Goal: Task Accomplishment & Management: Manage account settings

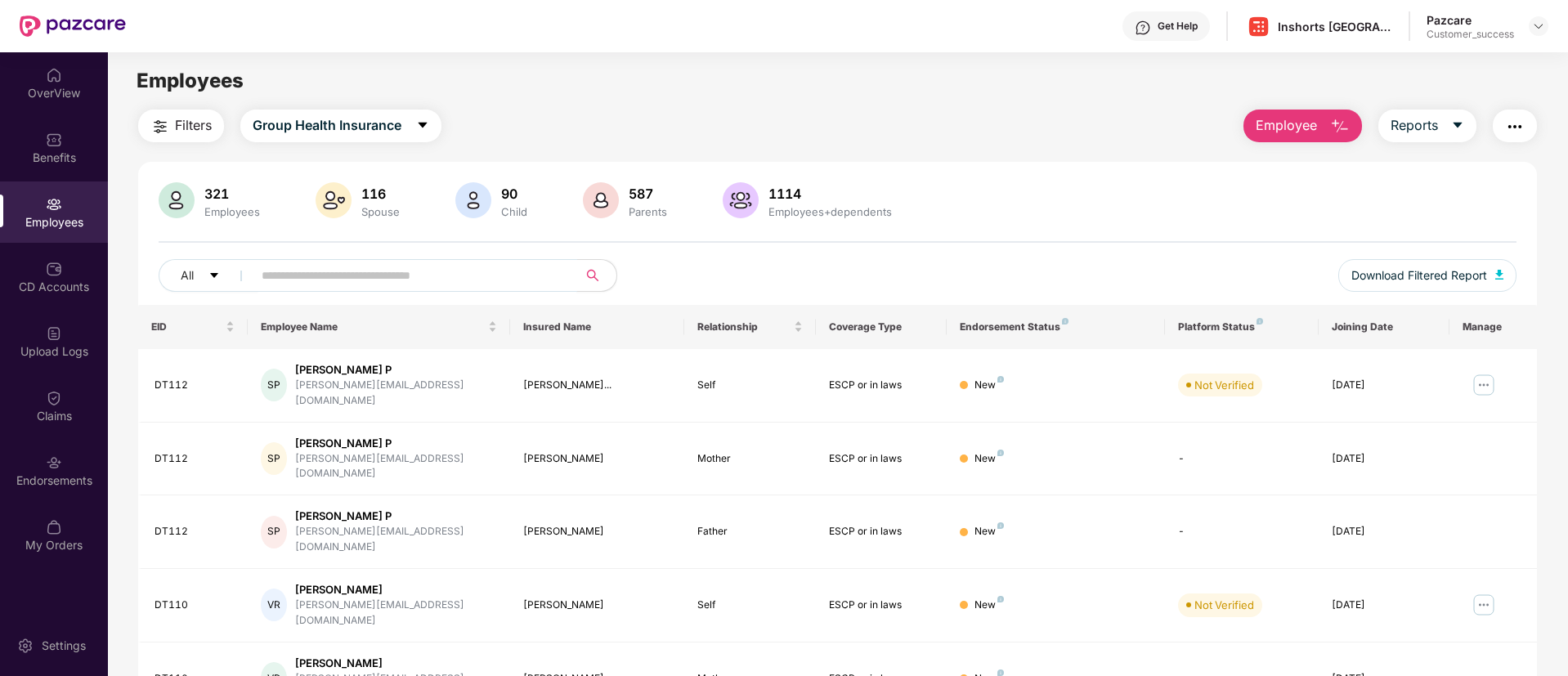
drag, startPoint x: 408, startPoint y: 258, endPoint x: 422, endPoint y: 267, distance: 16.6
click at [422, 267] on div "321 Employees 116 Spouse 90 Child 587 Parents 1114 Employees+dependents All Dow…" at bounding box center [838, 243] width 1399 height 123
click at [422, 267] on input "text" at bounding box center [408, 275] width 294 height 24
paste input "*****"
click at [422, 267] on input "*****" at bounding box center [408, 275] width 294 height 24
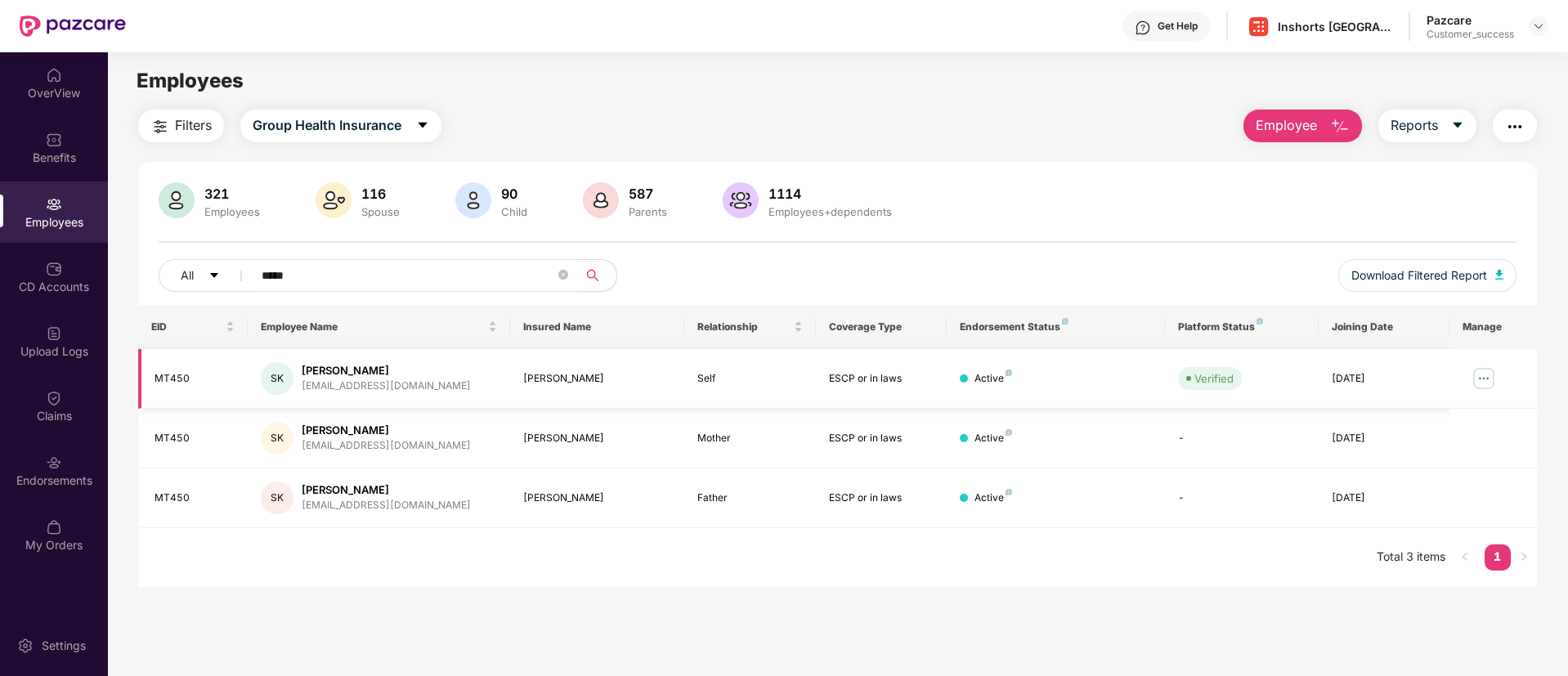
type input "*****"
click at [1492, 374] on img at bounding box center [1484, 378] width 26 height 26
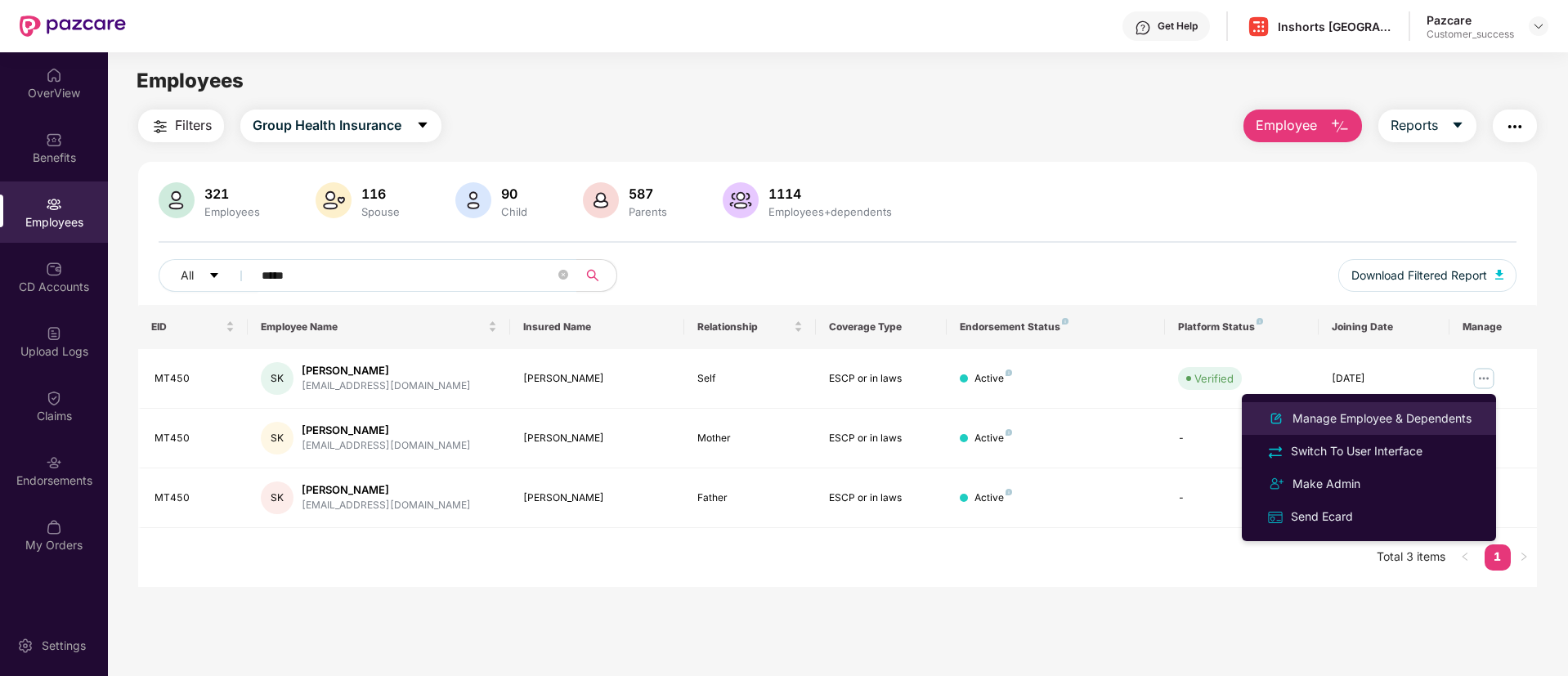
click at [1429, 413] on div "Manage Employee & Dependents" at bounding box center [1382, 418] width 186 height 18
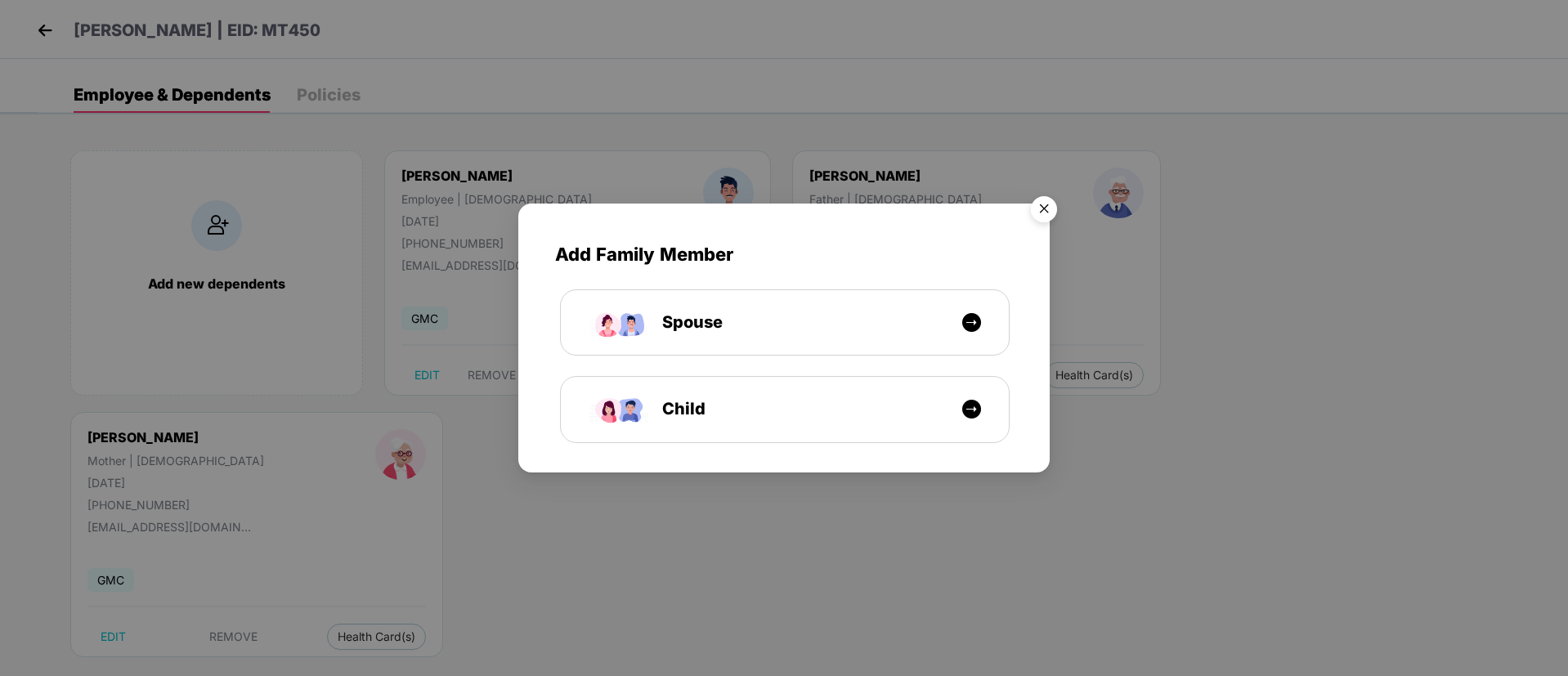
click at [1048, 211] on img "Close" at bounding box center [1044, 212] width 46 height 46
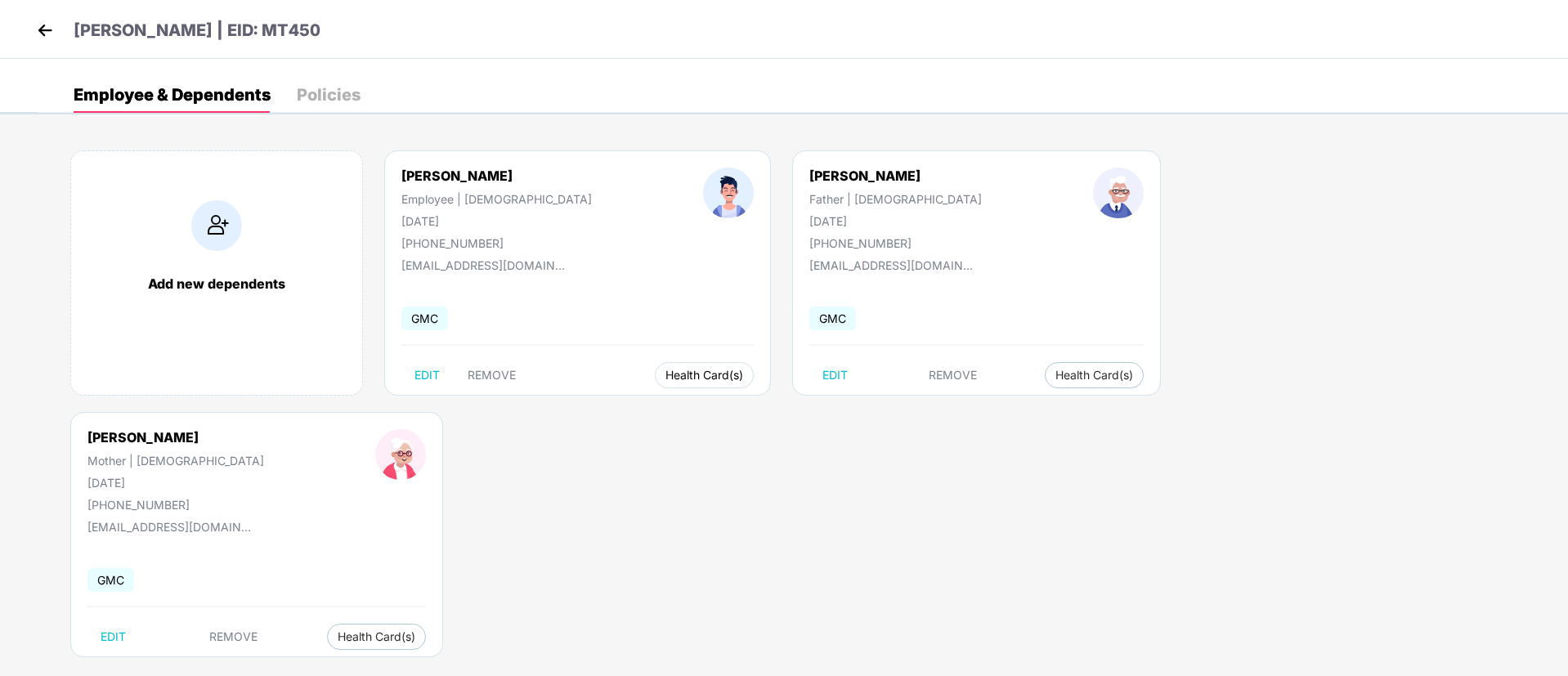
click at [655, 365] on button "Health Card(s)" at bounding box center [705, 375] width 99 height 26
click at [775, 401] on span "Health Insurance(ESCP or parent-in-law)" at bounding box center [716, 408] width 245 height 18
click at [50, 20] on img at bounding box center [45, 30] width 24 height 24
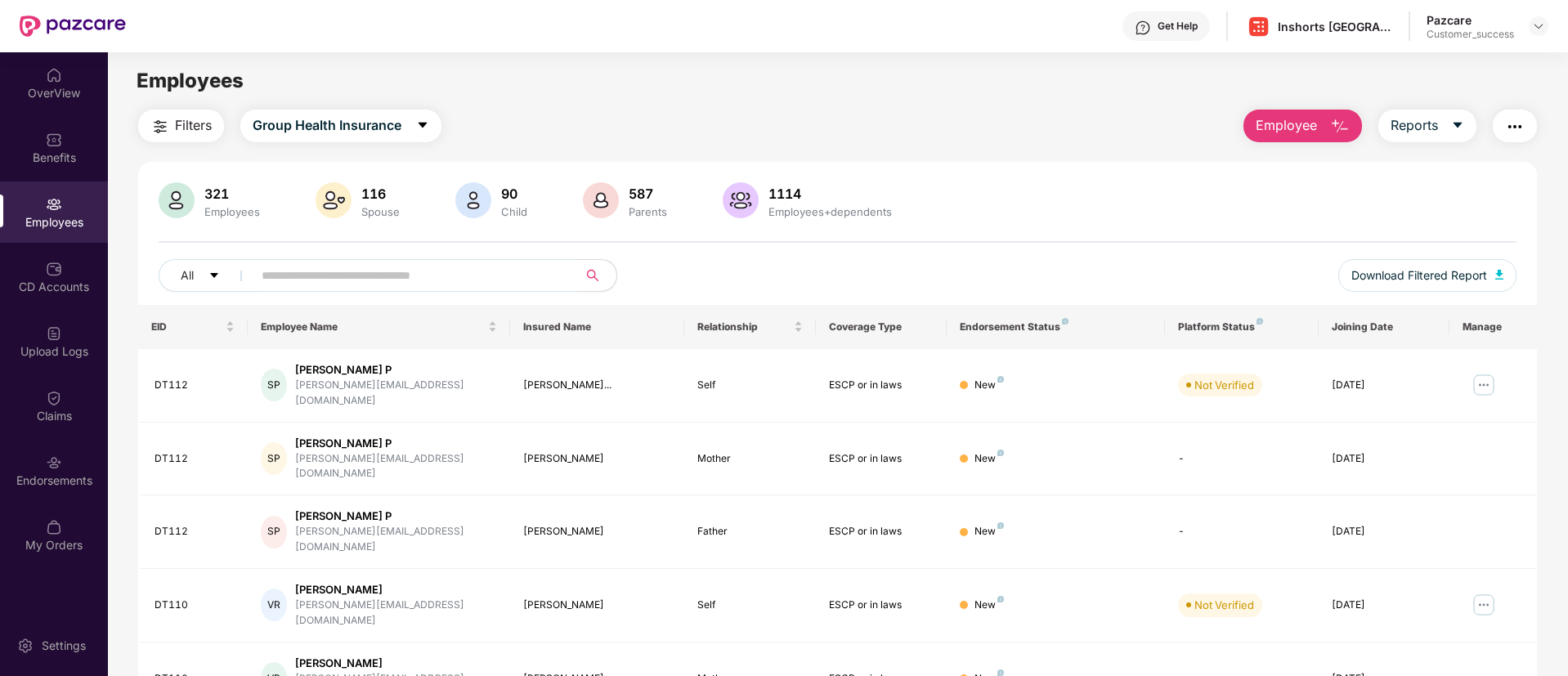
click at [392, 278] on input "text" at bounding box center [408, 275] width 294 height 24
paste input "*****"
click at [392, 278] on input "*****" at bounding box center [408, 275] width 294 height 24
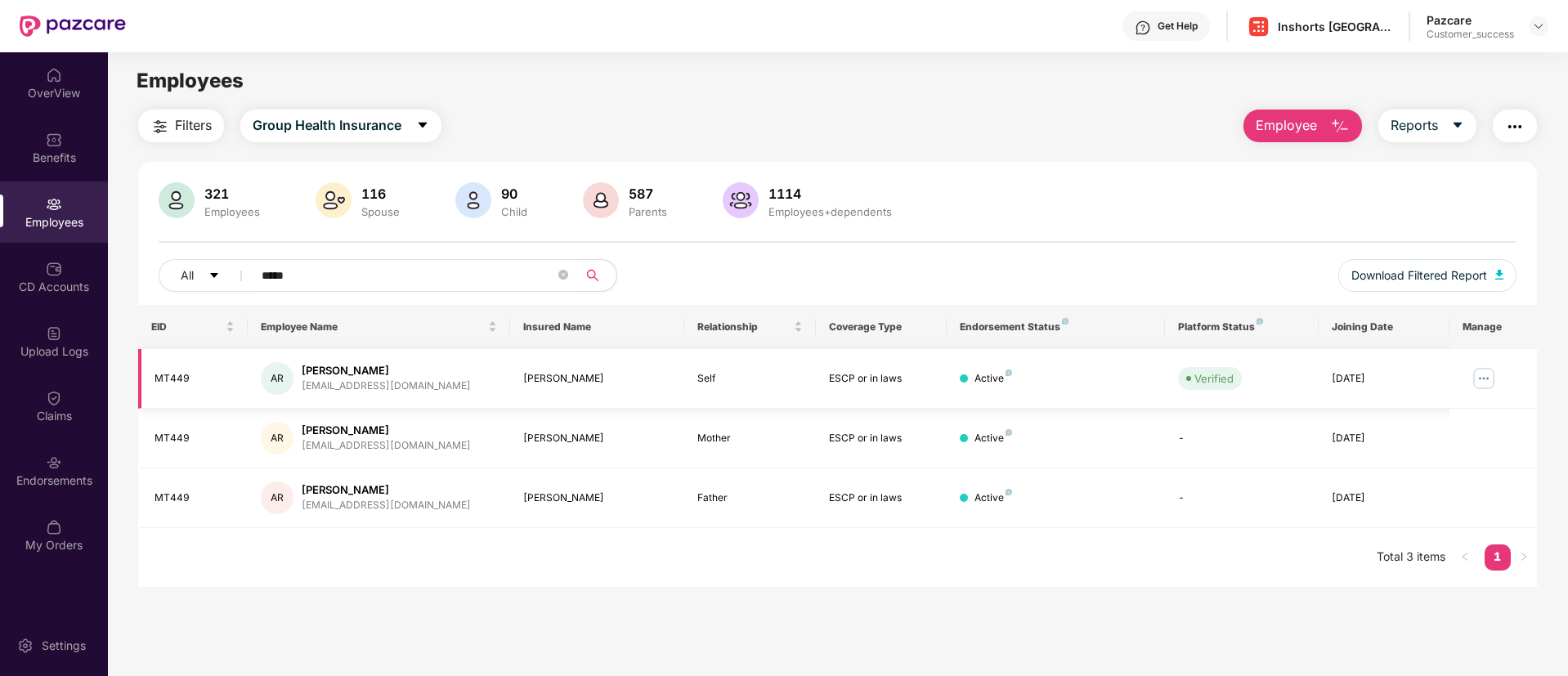
type input "*****"
click at [1480, 375] on img at bounding box center [1484, 378] width 26 height 26
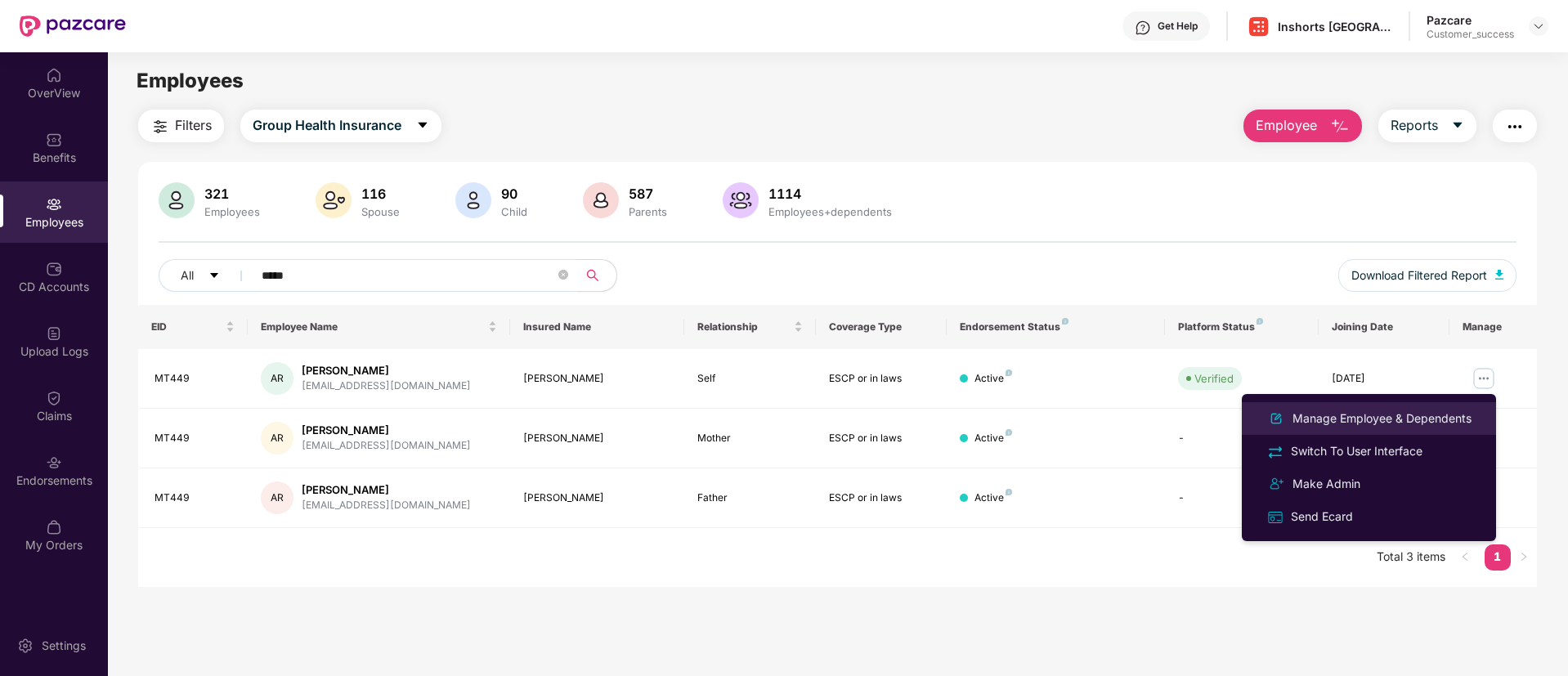
click at [1345, 411] on div "Manage Employee & Dependents" at bounding box center [1382, 418] width 186 height 18
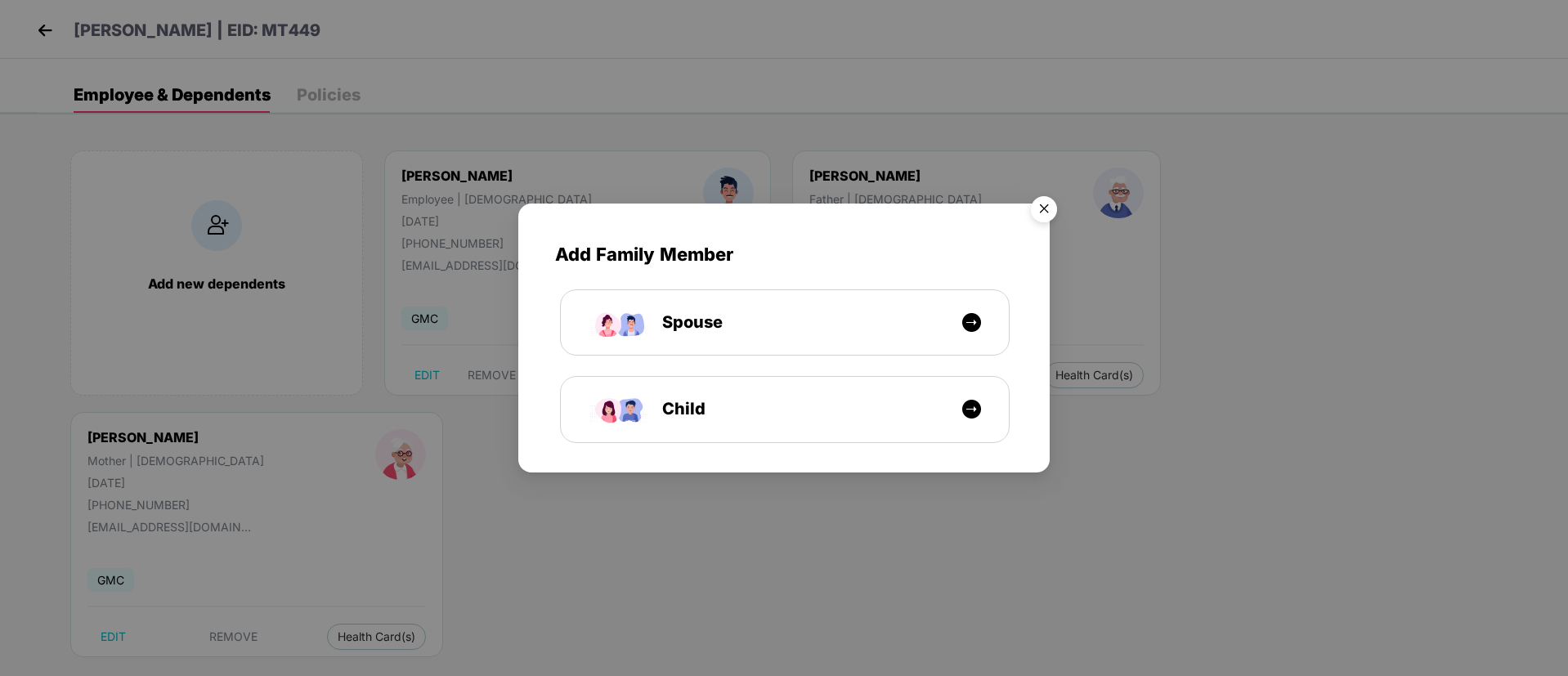
click at [1032, 199] on img "Close" at bounding box center [1044, 212] width 46 height 46
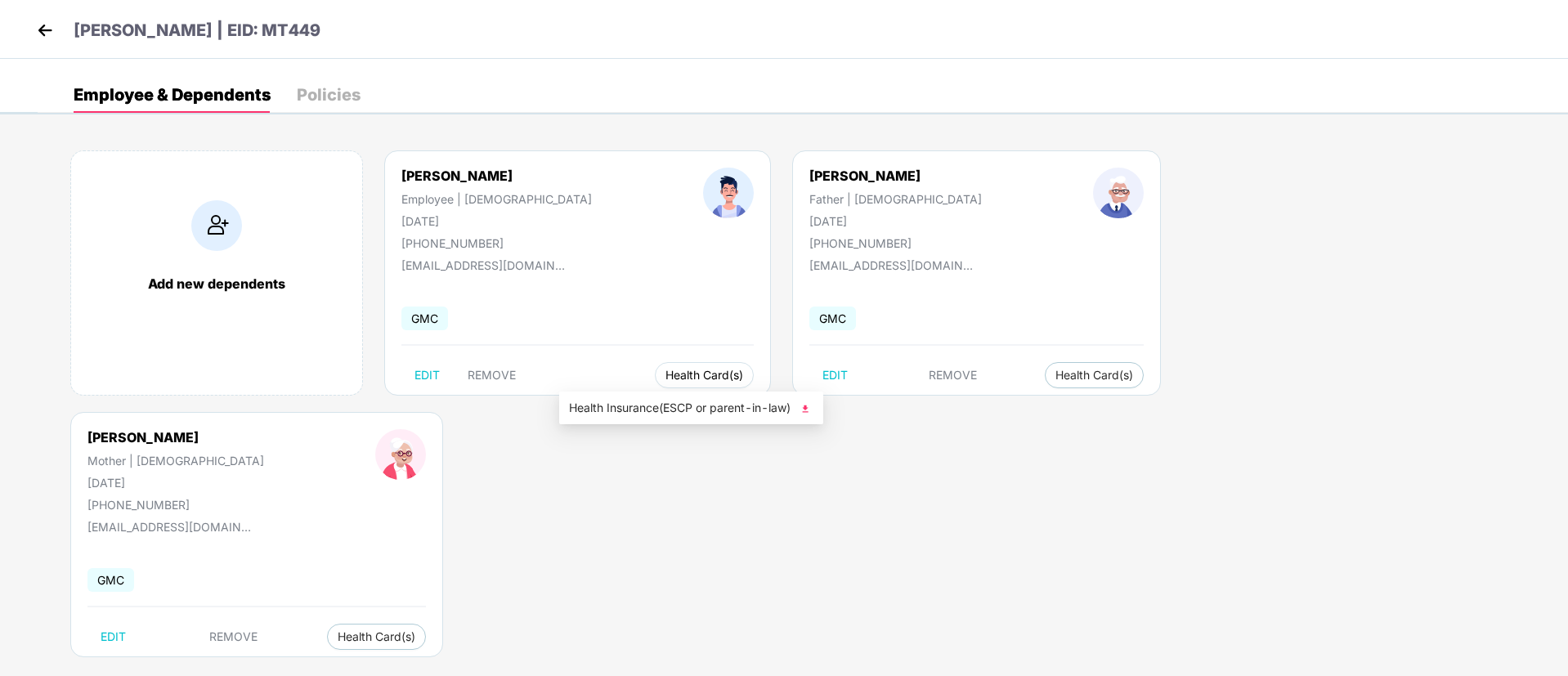
click at [666, 377] on span "Health Card(s)" at bounding box center [704, 375] width 78 height 8
click at [655, 399] on span "Health Insurance(ESCP or parent-in-law)" at bounding box center [691, 408] width 245 height 18
click at [52, 29] on img at bounding box center [45, 30] width 24 height 24
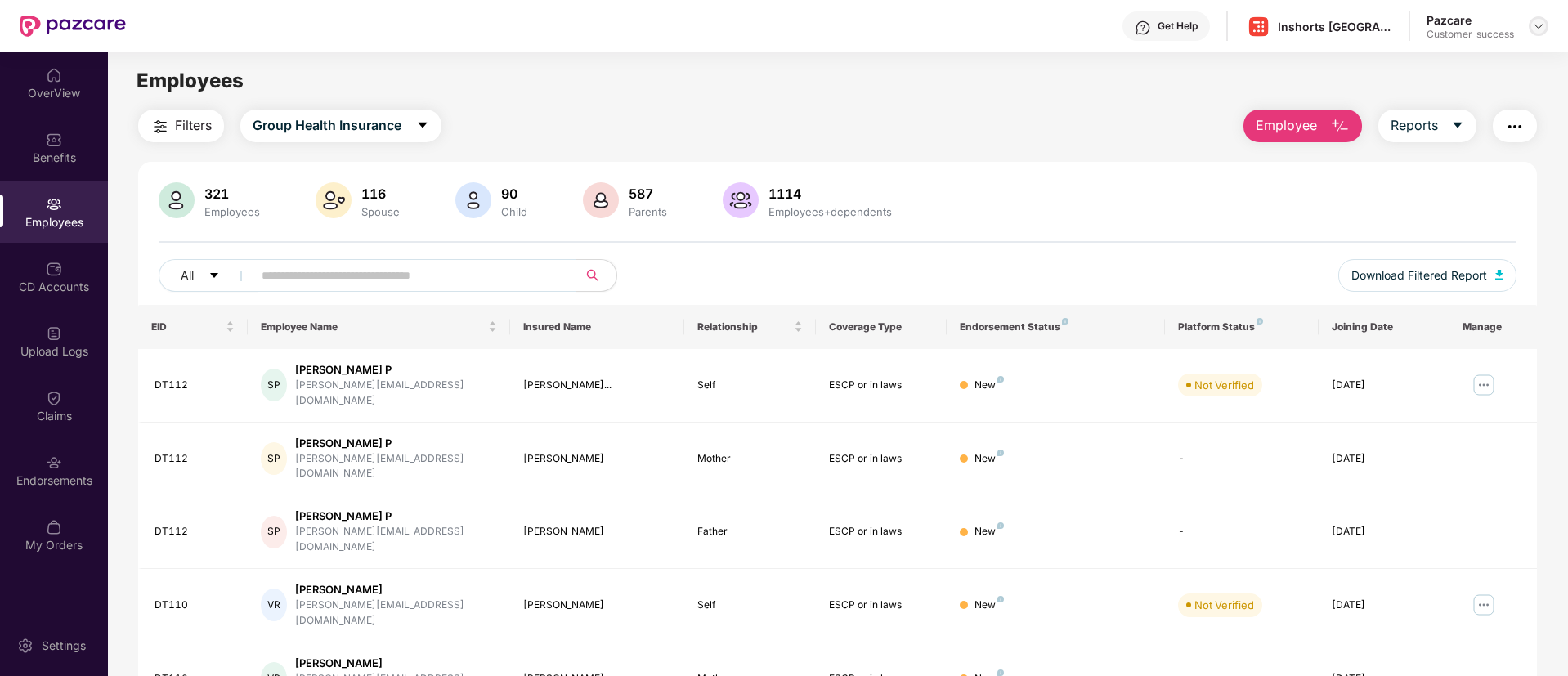
click at [1541, 33] on div at bounding box center [1538, 26] width 20 height 20
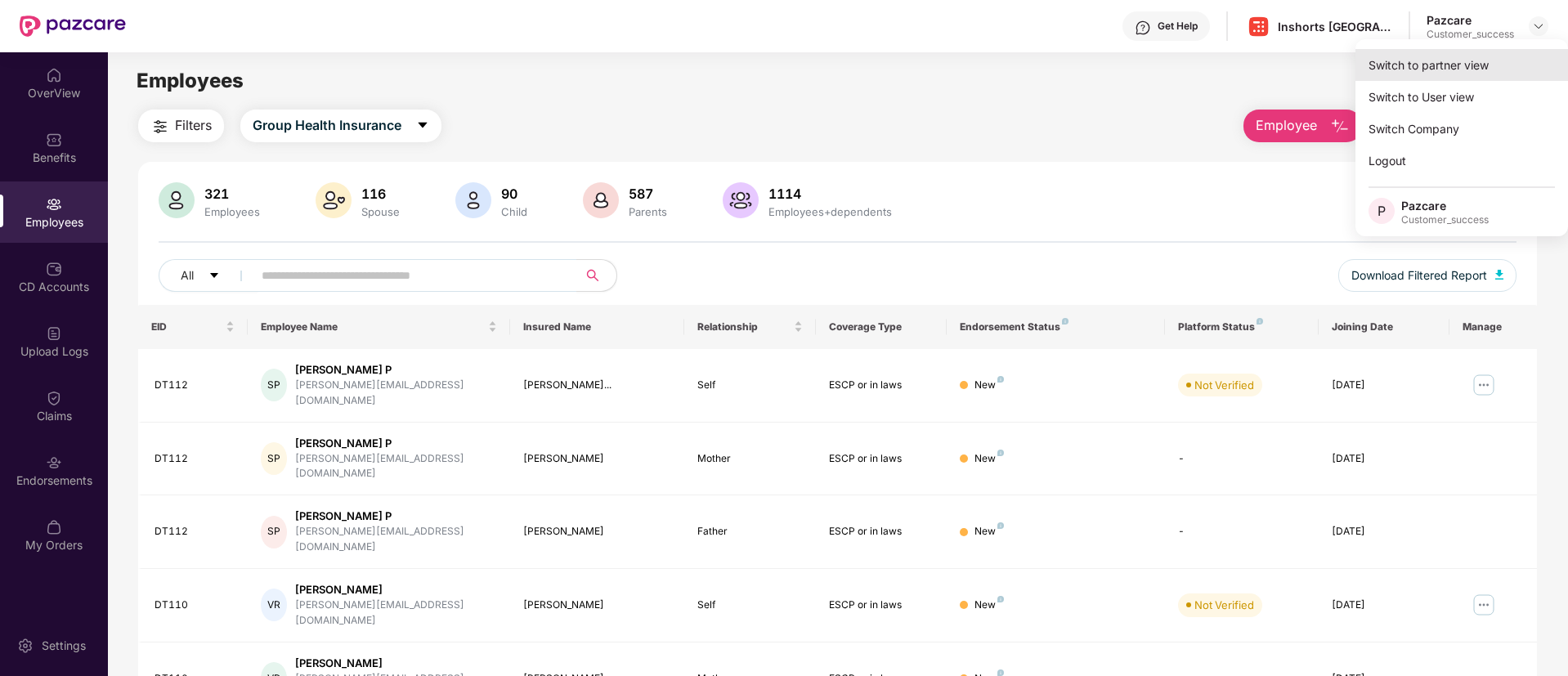
click at [1479, 62] on div "Switch to partner view" at bounding box center [1462, 64] width 213 height 32
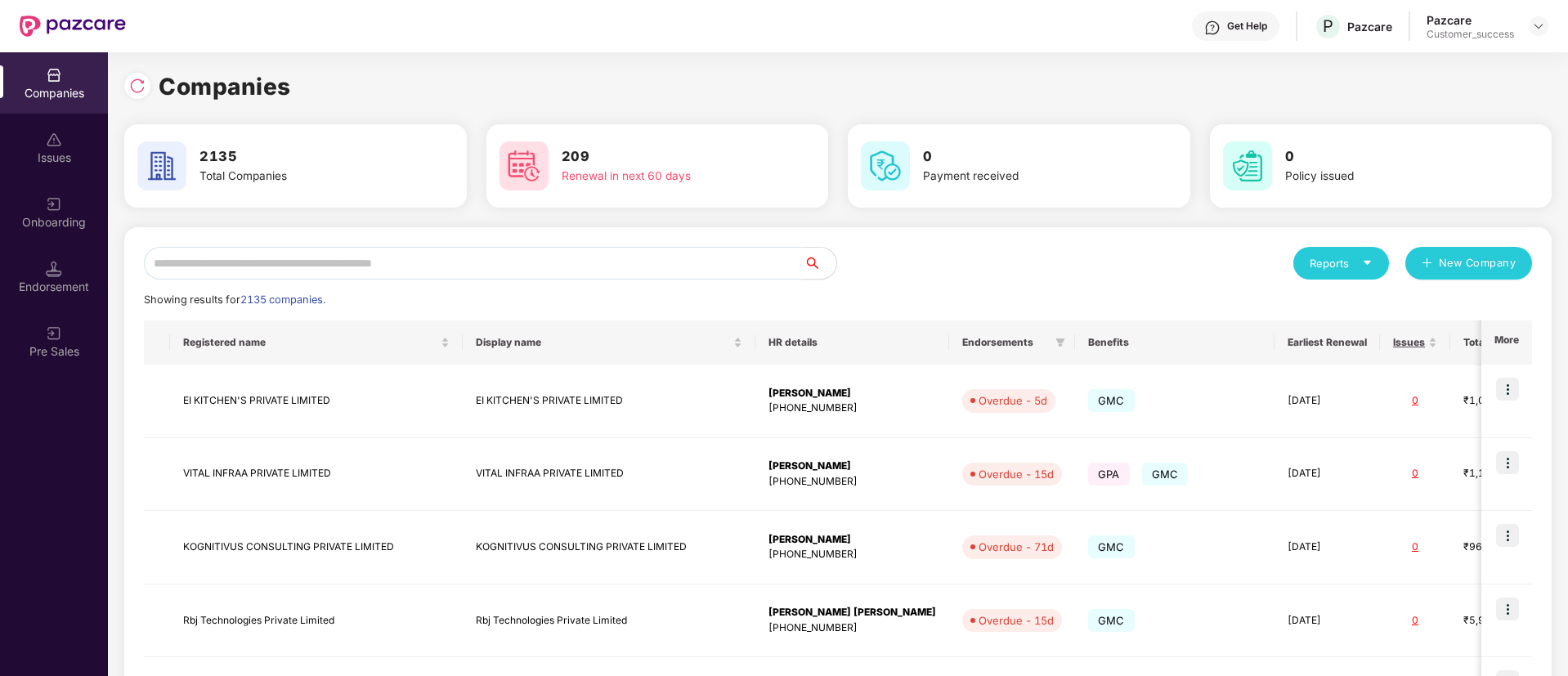
click at [725, 255] on input "text" at bounding box center [473, 263] width 659 height 33
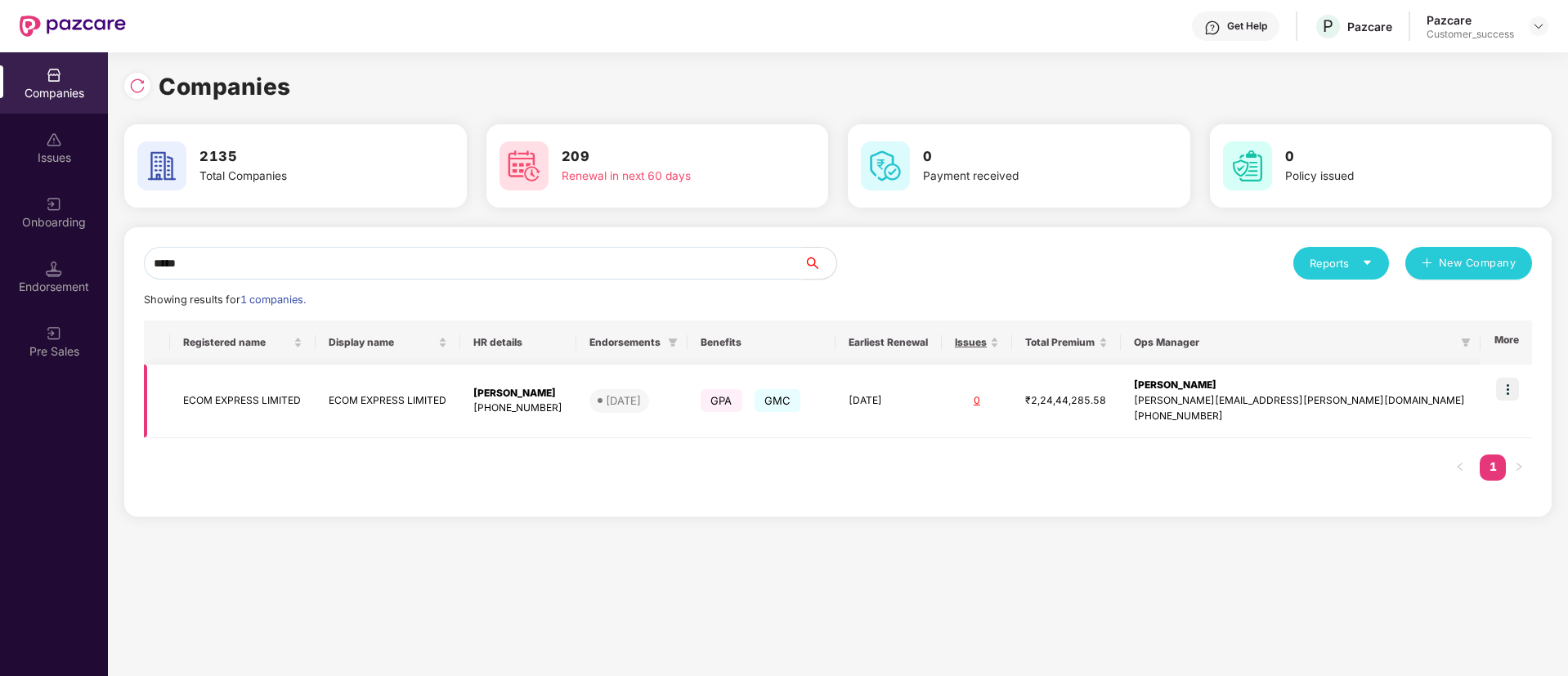
type input "****"
click at [444, 396] on td "ECOM EXPRESS LIMITED" at bounding box center [388, 402] width 145 height 73
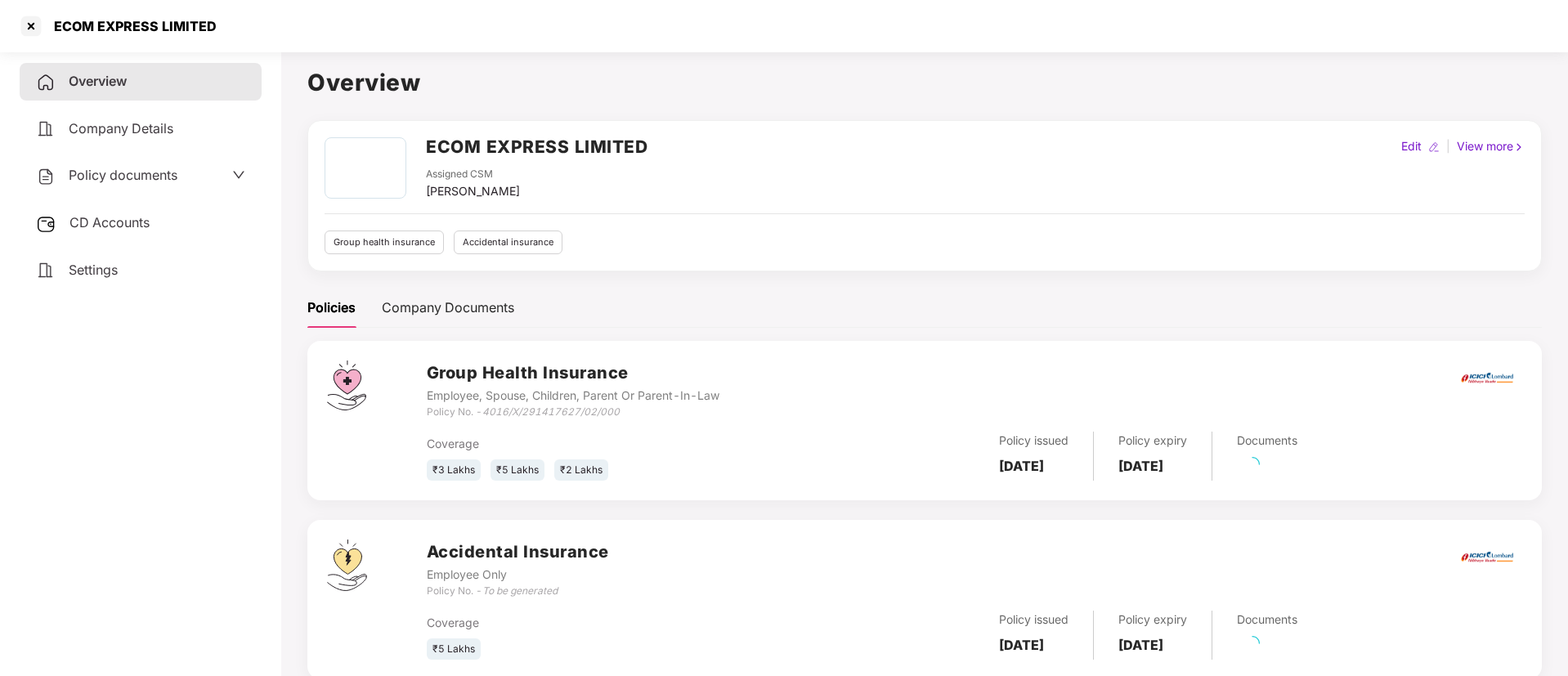
click at [121, 180] on span "Policy documents" at bounding box center [123, 174] width 109 height 17
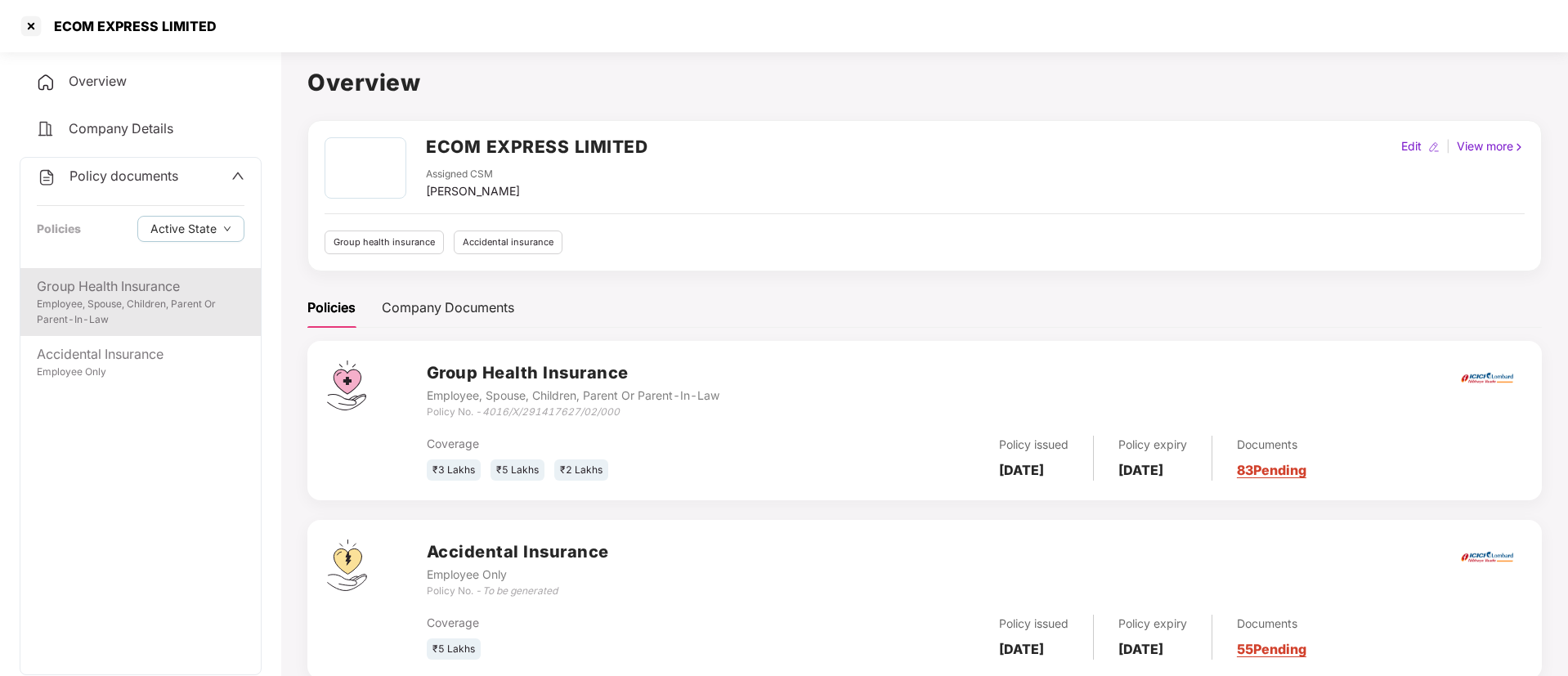
click at [110, 299] on div "Employee, Spouse, Children, Parent Or Parent-In-Law" at bounding box center [140, 313] width 207 height 31
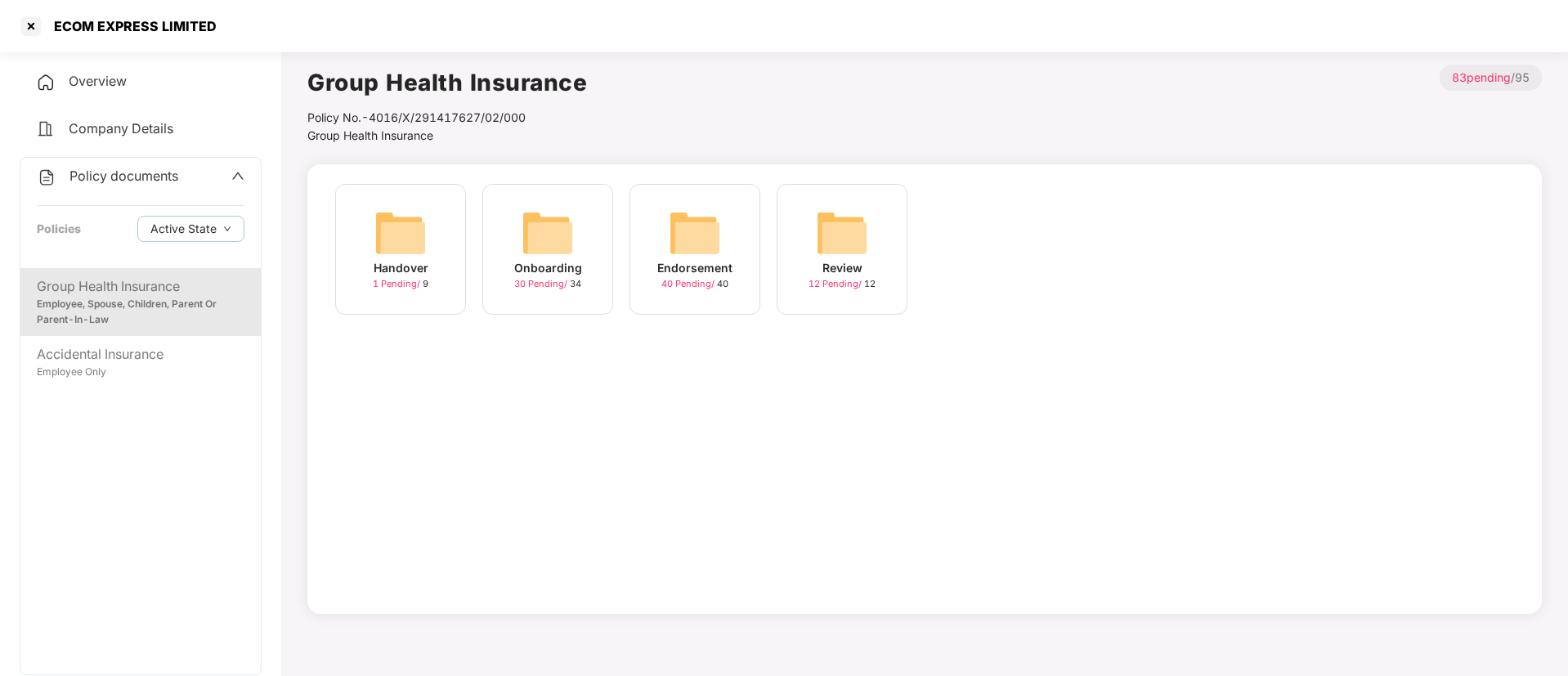
click at [110, 299] on div "Employee, Spouse, Children, Parent Or Parent-In-Law" at bounding box center [140, 313] width 207 height 31
click at [369, 253] on div "Handover 1 Pending / 9" at bounding box center [401, 249] width 131 height 131
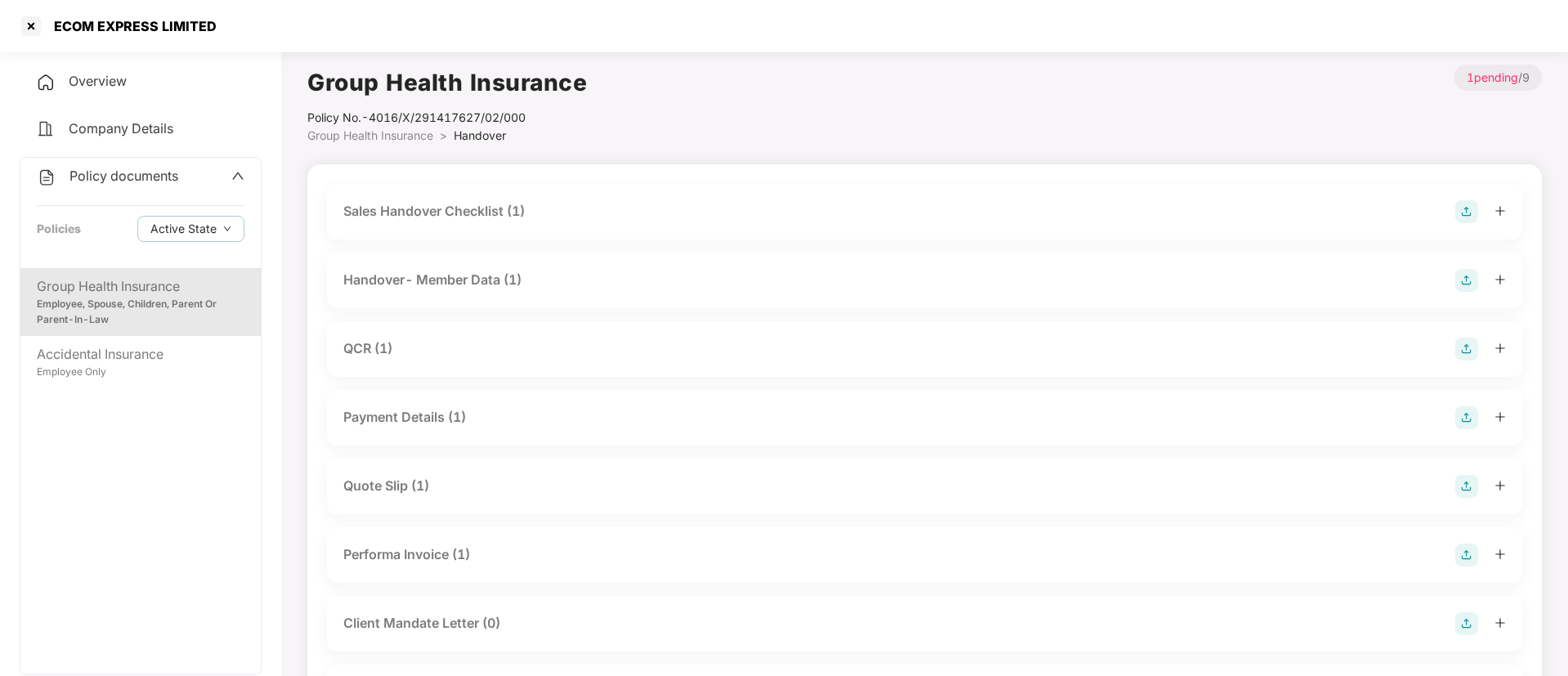
click at [405, 486] on div "Quote Slip (1)" at bounding box center [386, 485] width 86 height 20
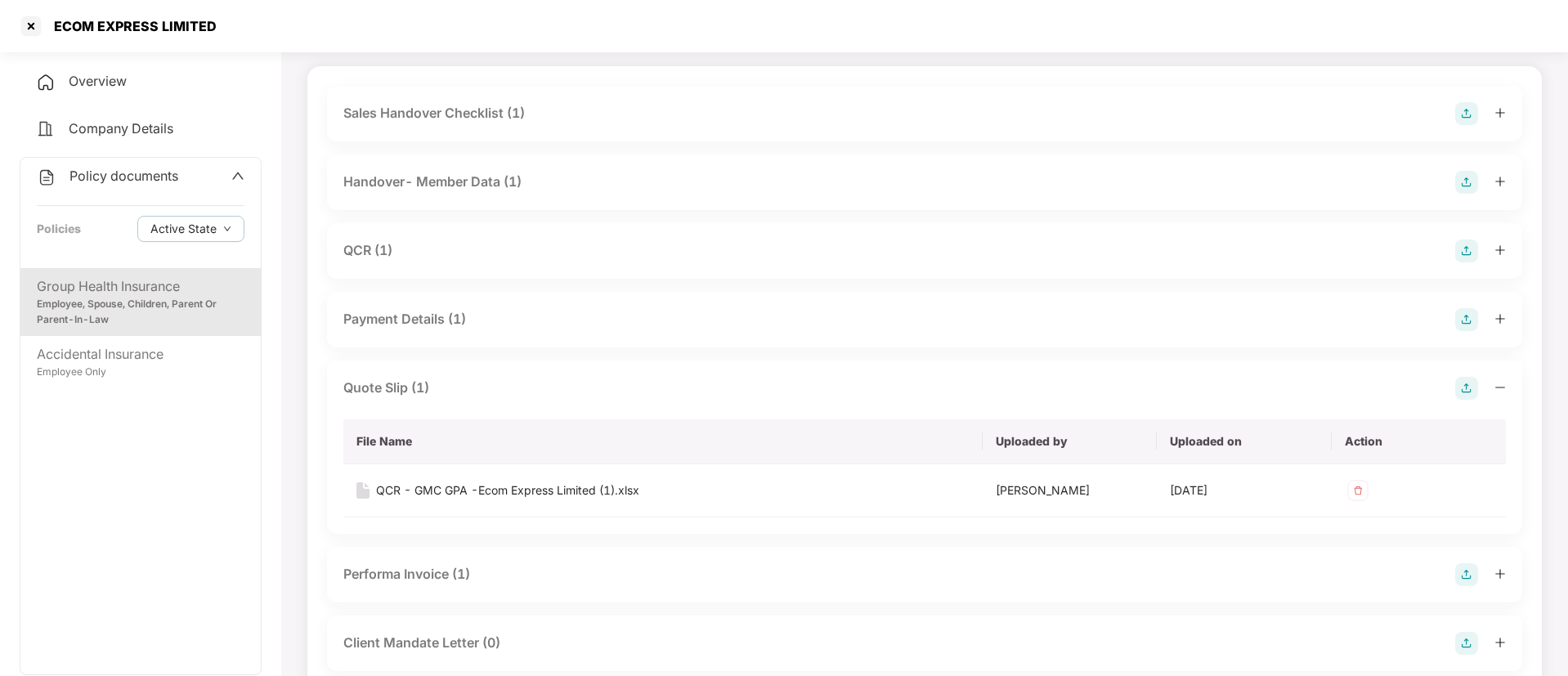
scroll to position [283, 0]
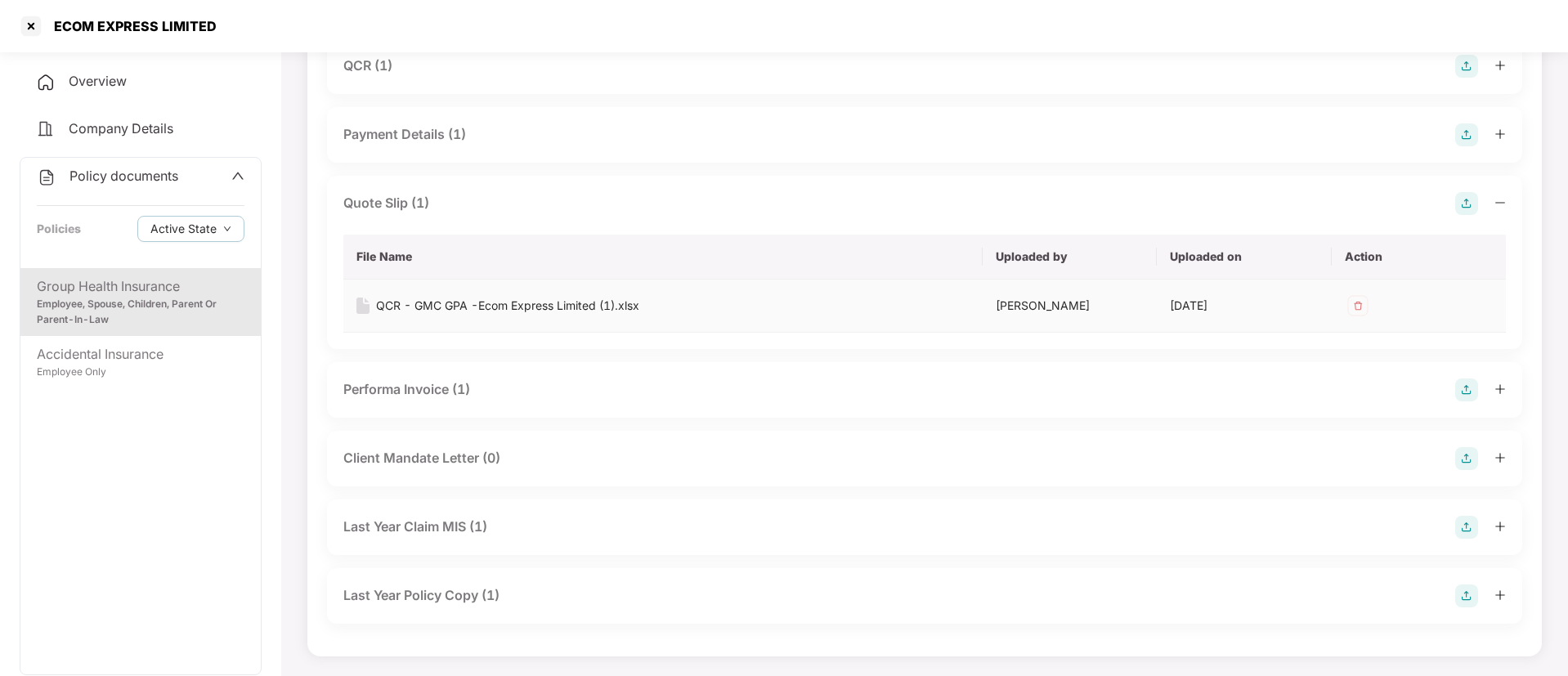
click at [470, 308] on div "QCR - GMC GPA -Ecom Express Limited (1).xlsx" at bounding box center [508, 306] width 263 height 18
click at [179, 313] on div "Employee, Spouse, Children, Parent Or Parent-In-Law" at bounding box center [140, 313] width 207 height 31
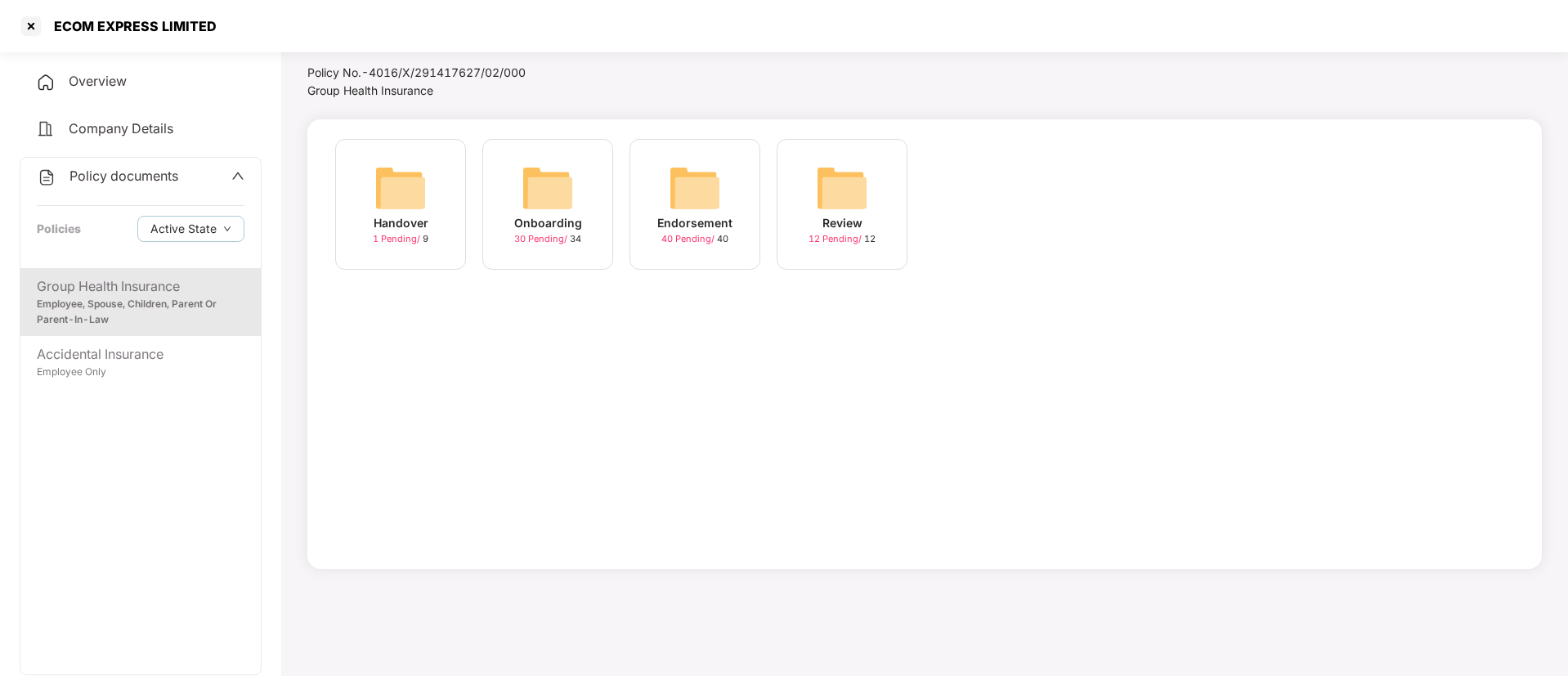
click at [417, 193] on img at bounding box center [401, 188] width 52 height 52
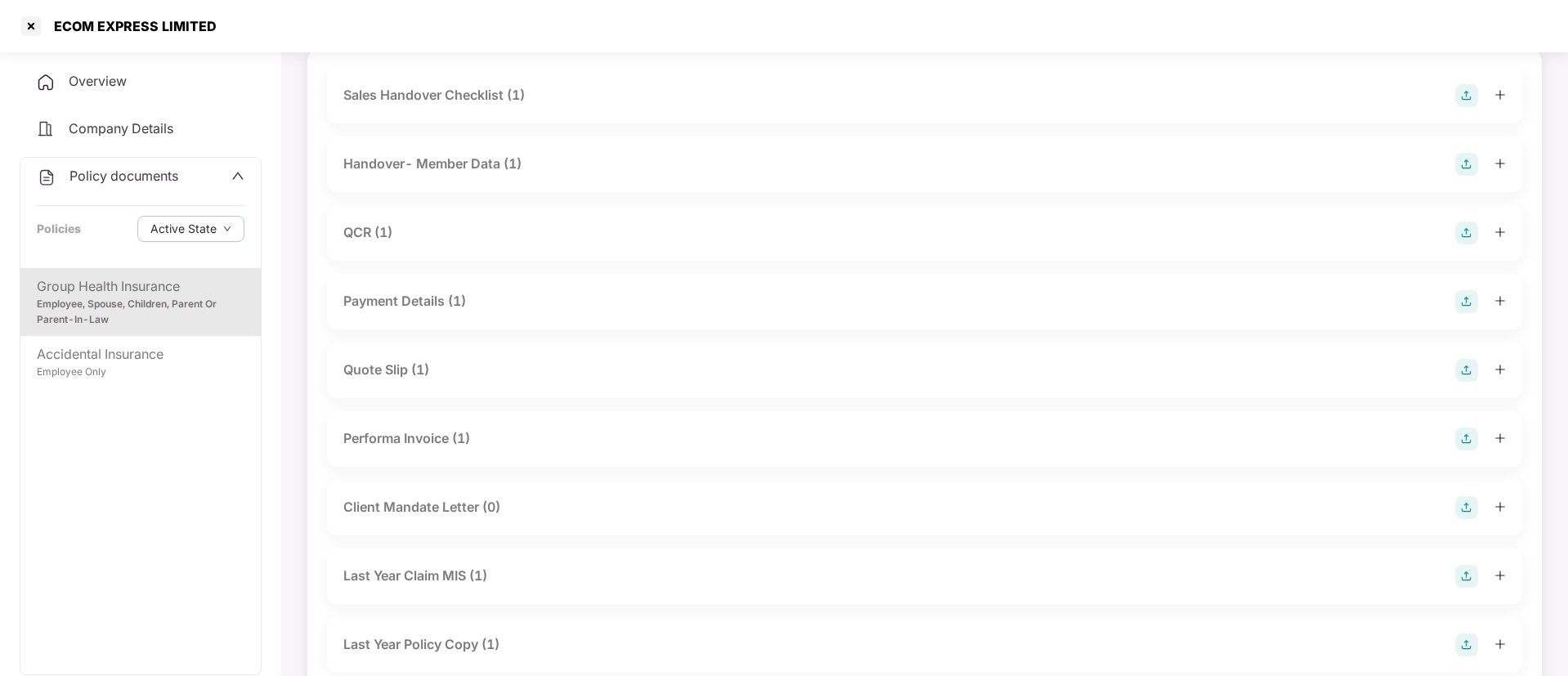
scroll to position [0, 0]
